Goal: Use online tool/utility: Utilize a website feature to perform a specific function

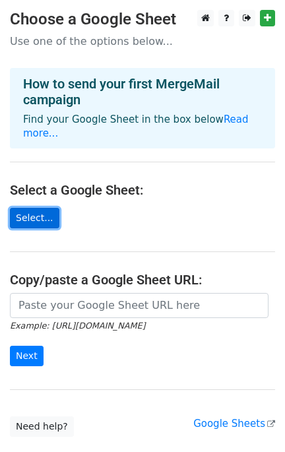
click at [24, 211] on link "Select..." at bounding box center [35, 218] width 50 height 20
click at [25, 208] on link "Select..." at bounding box center [35, 218] width 50 height 20
click at [34, 208] on link "Select..." at bounding box center [35, 218] width 50 height 20
